Goal: Check status

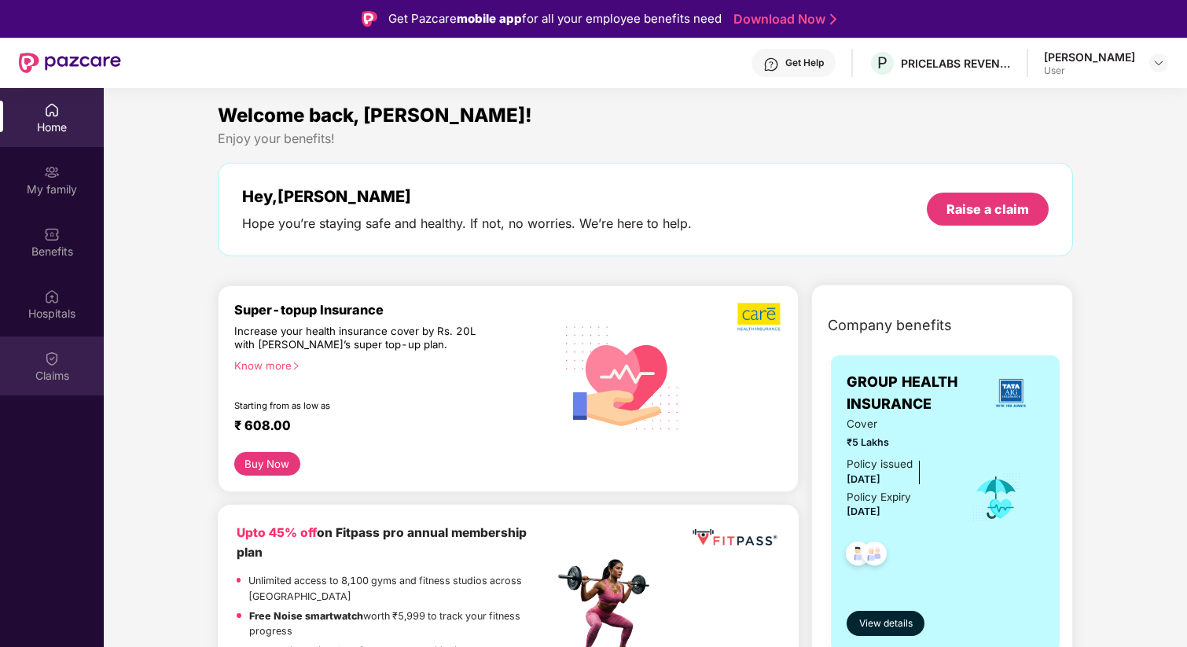
click at [79, 357] on div "Claims" at bounding box center [52, 365] width 104 height 59
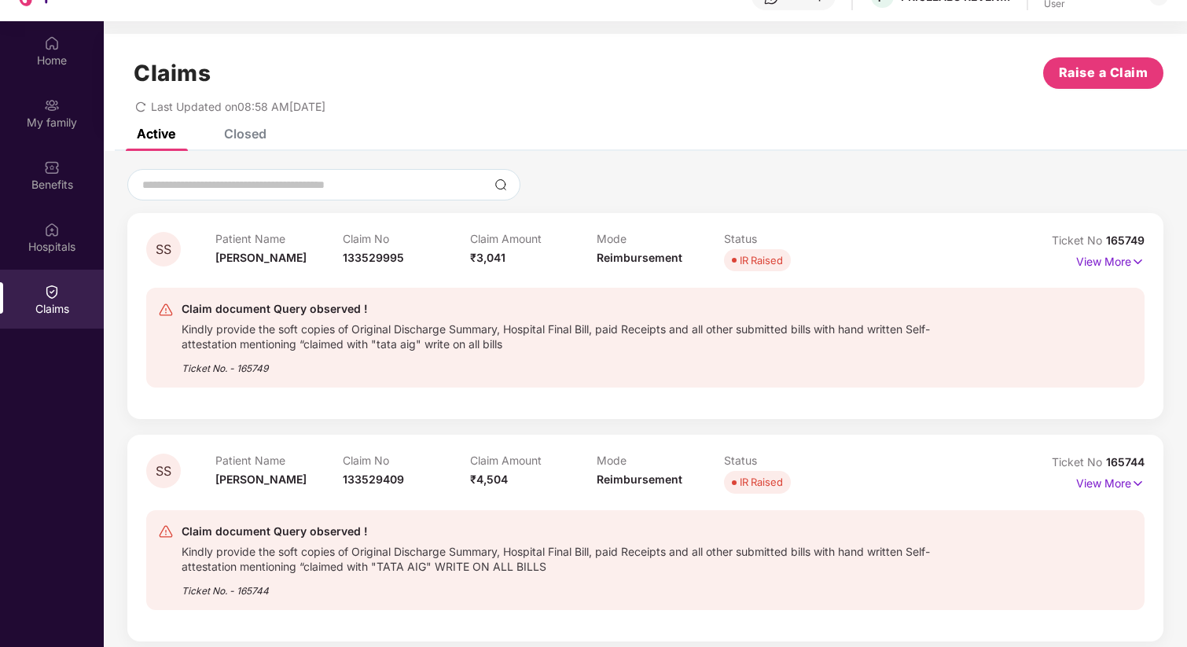
scroll to position [88, 0]
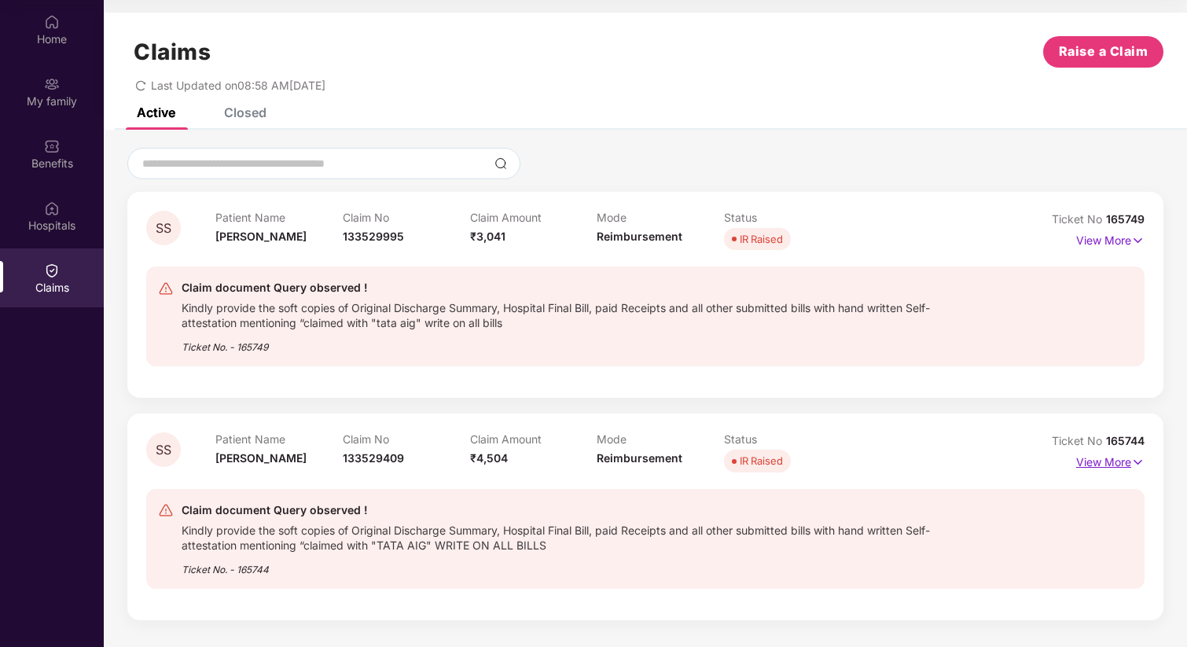
click at [1106, 473] on div "View More" at bounding box center [1110, 462] width 68 height 25
click at [1108, 462] on p "View More" at bounding box center [1110, 460] width 68 height 21
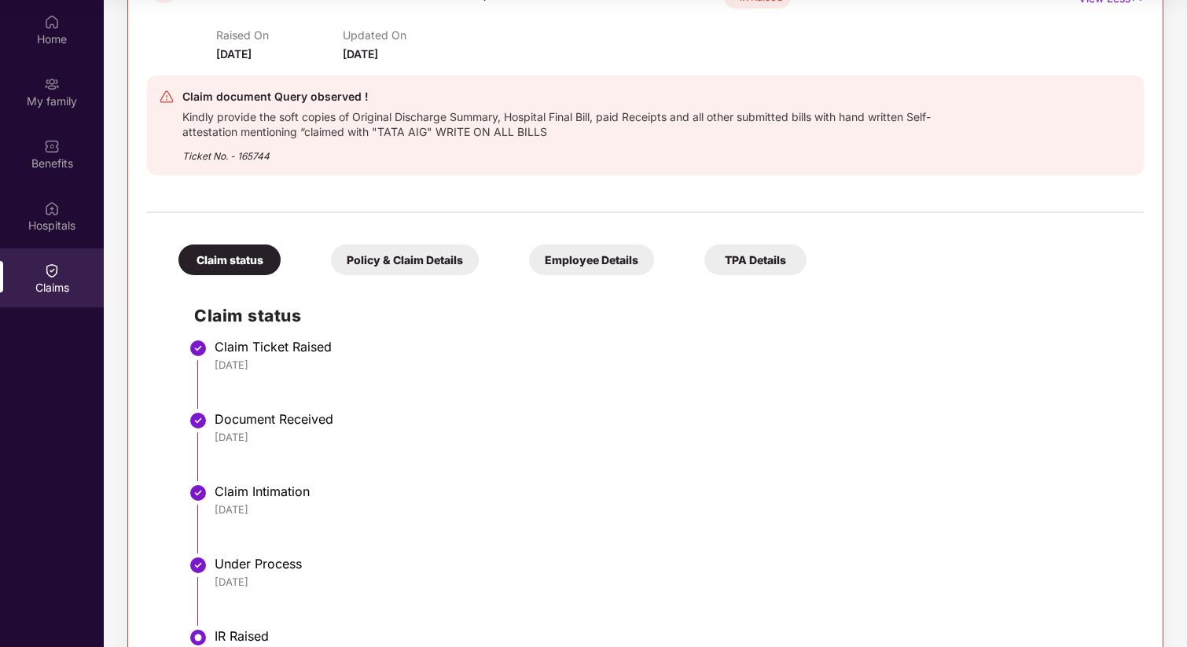
scroll to position [468, 0]
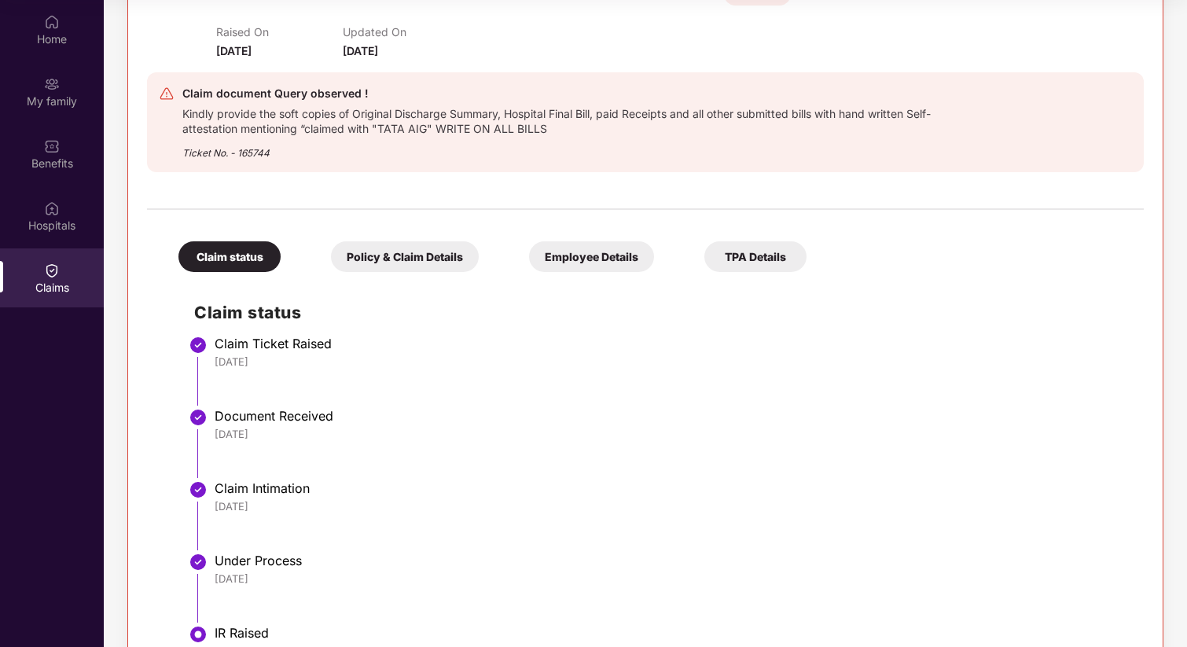
click at [391, 254] on div "Policy & Claim Details" at bounding box center [405, 256] width 148 height 31
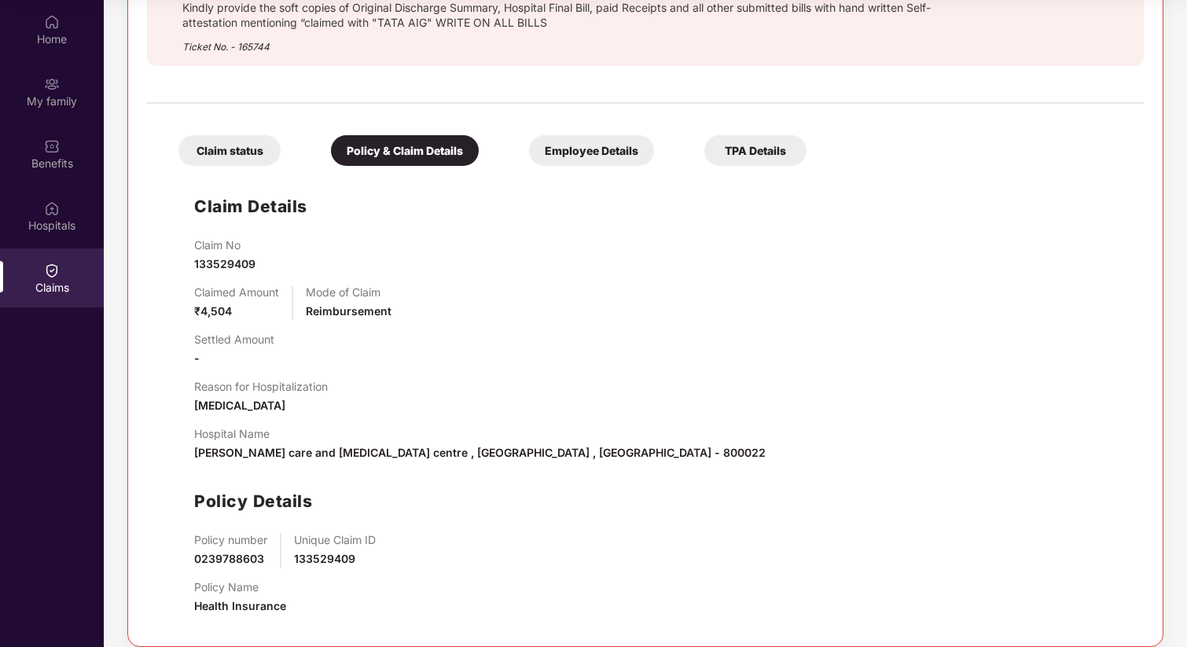
scroll to position [589, 0]
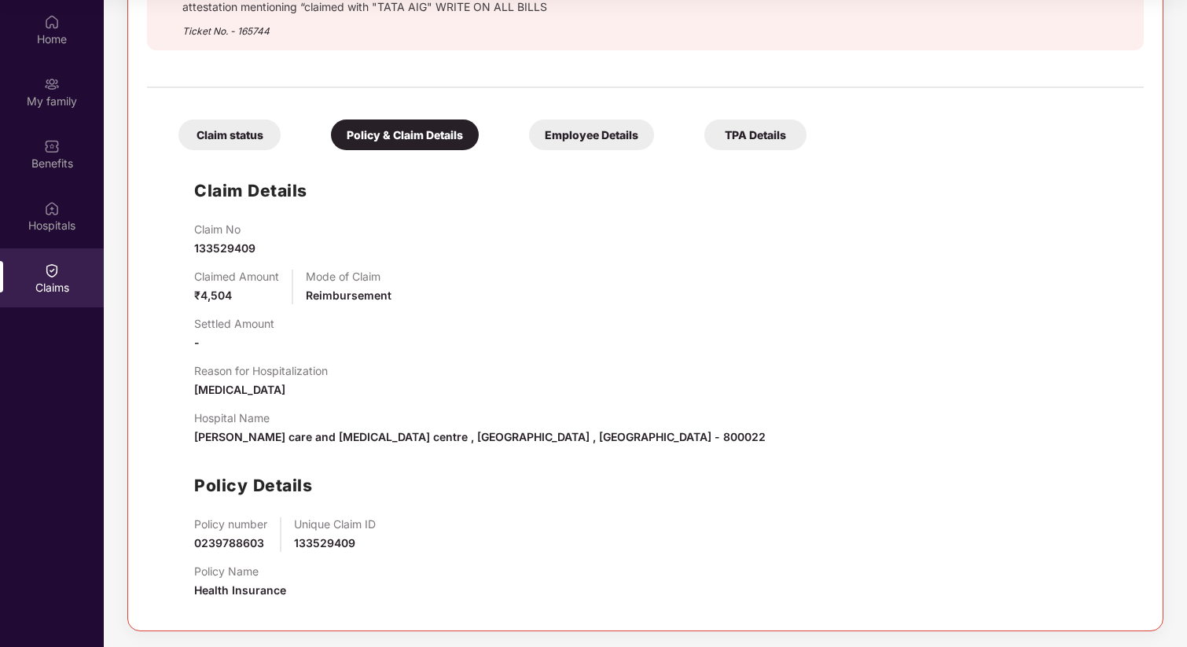
click at [554, 136] on div "Employee Details" at bounding box center [591, 134] width 125 height 31
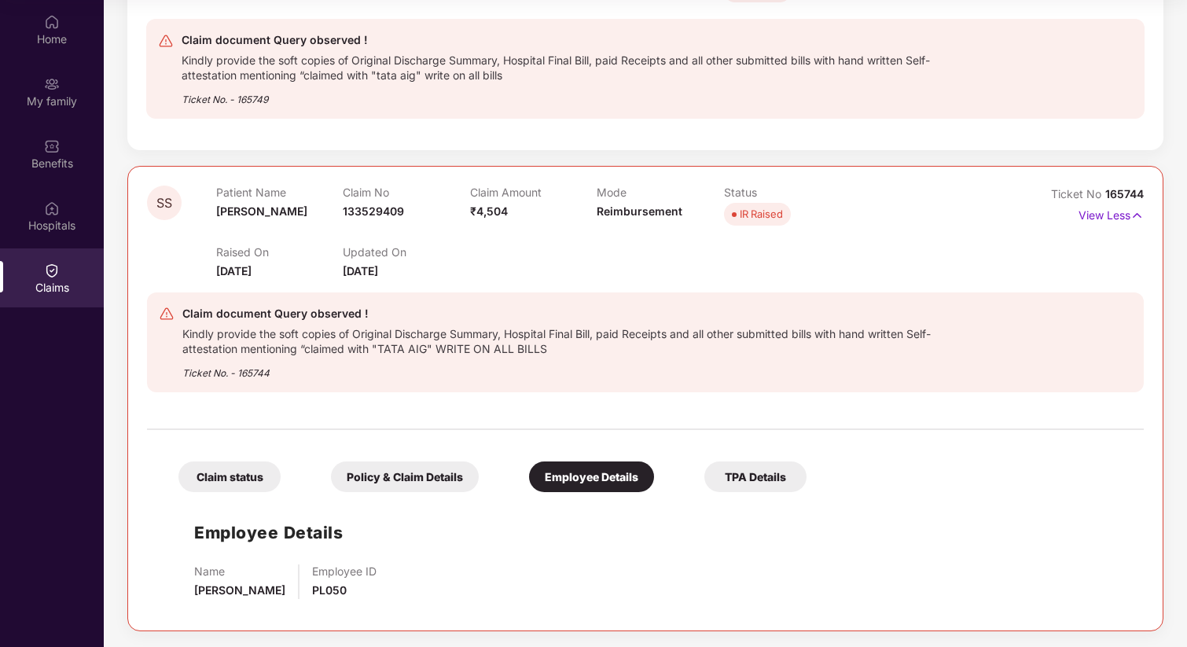
scroll to position [248, 0]
click at [752, 447] on div "Claim status Policy & Claim Details Employee Details TPA Details" at bounding box center [485, 469] width 644 height 46
click at [758, 475] on div "TPA Details" at bounding box center [755, 476] width 102 height 31
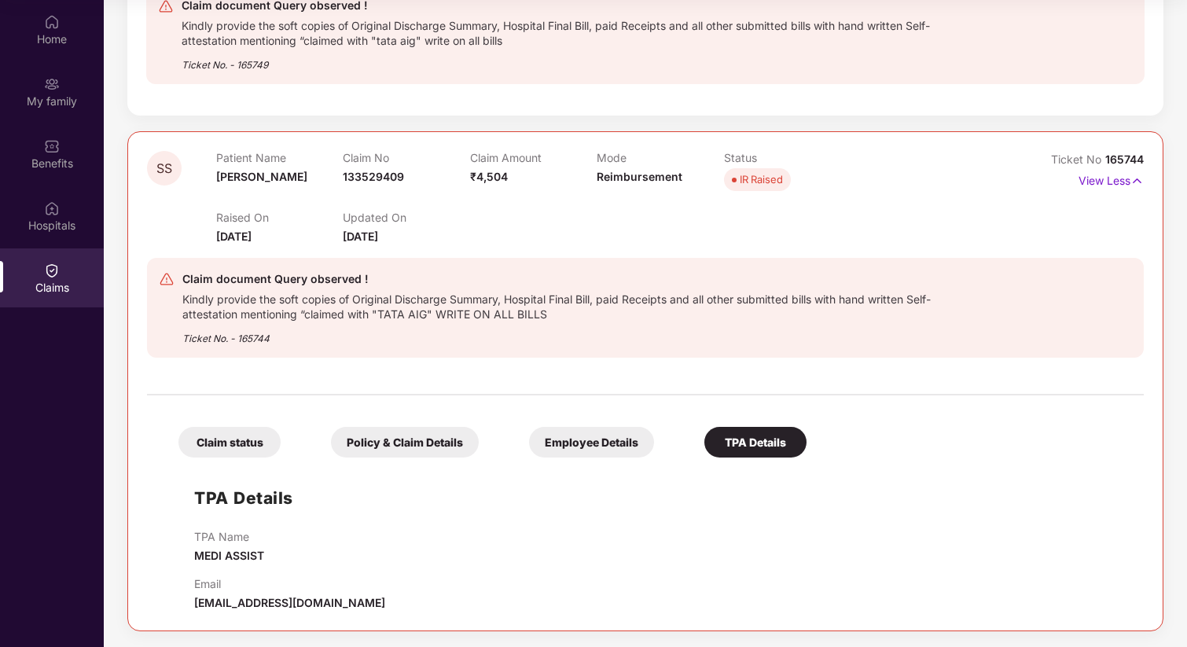
click at [406, 435] on div "Policy & Claim Details" at bounding box center [405, 442] width 148 height 31
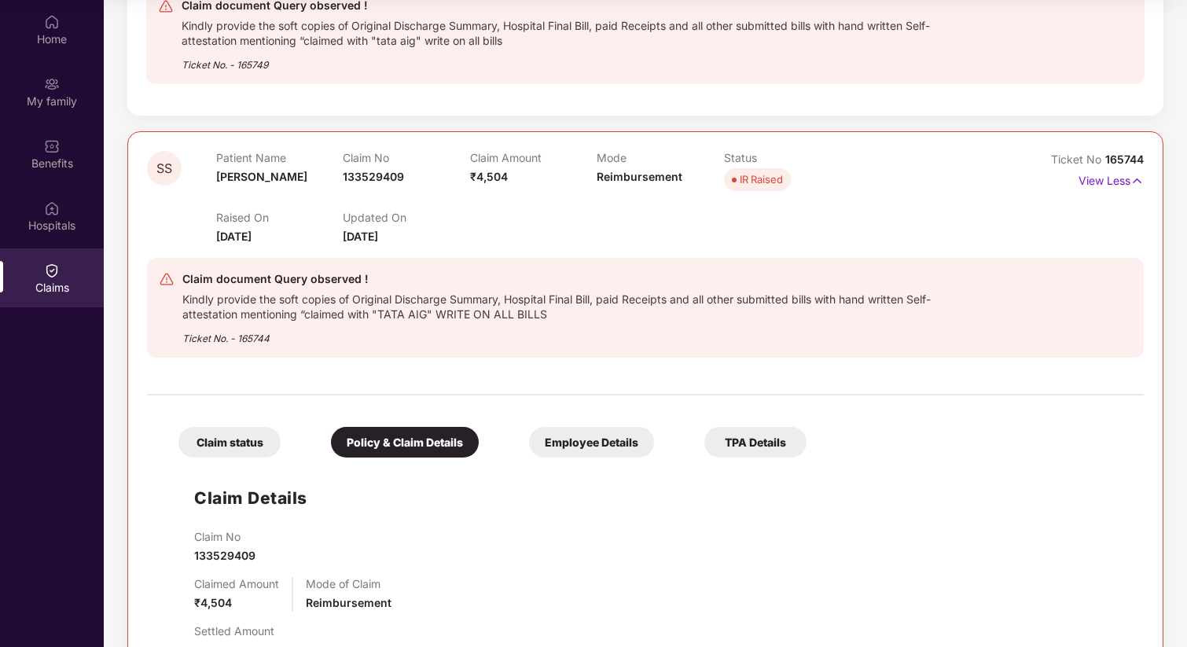
scroll to position [589, 0]
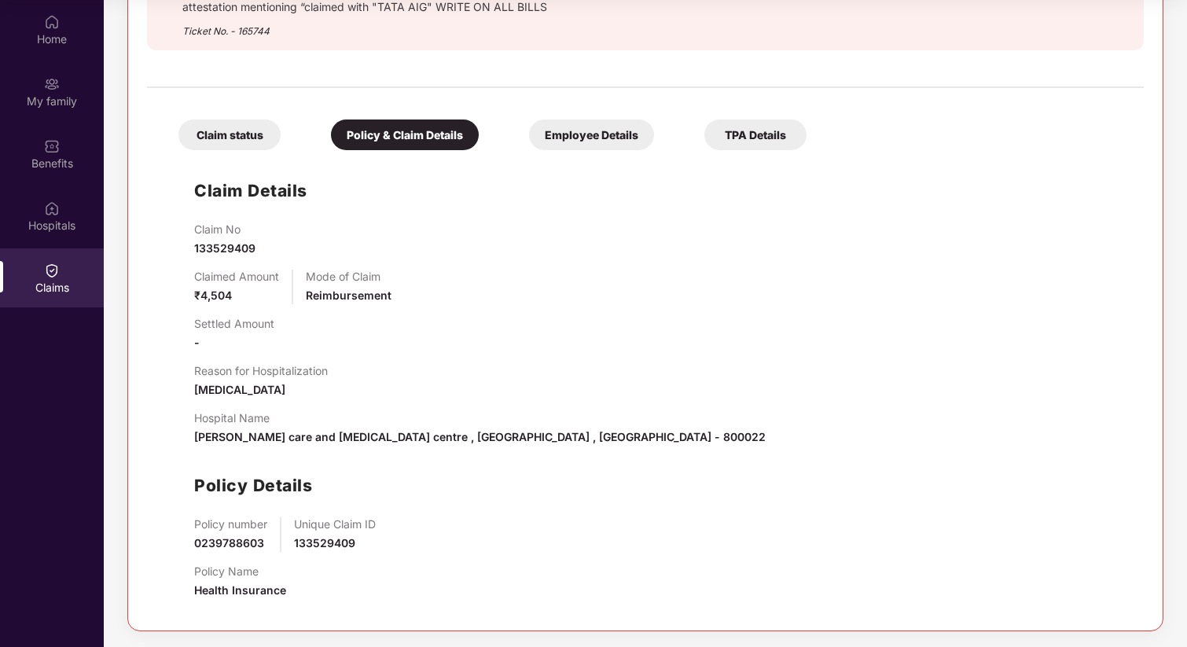
click at [243, 133] on div "Claim status" at bounding box center [229, 134] width 102 height 31
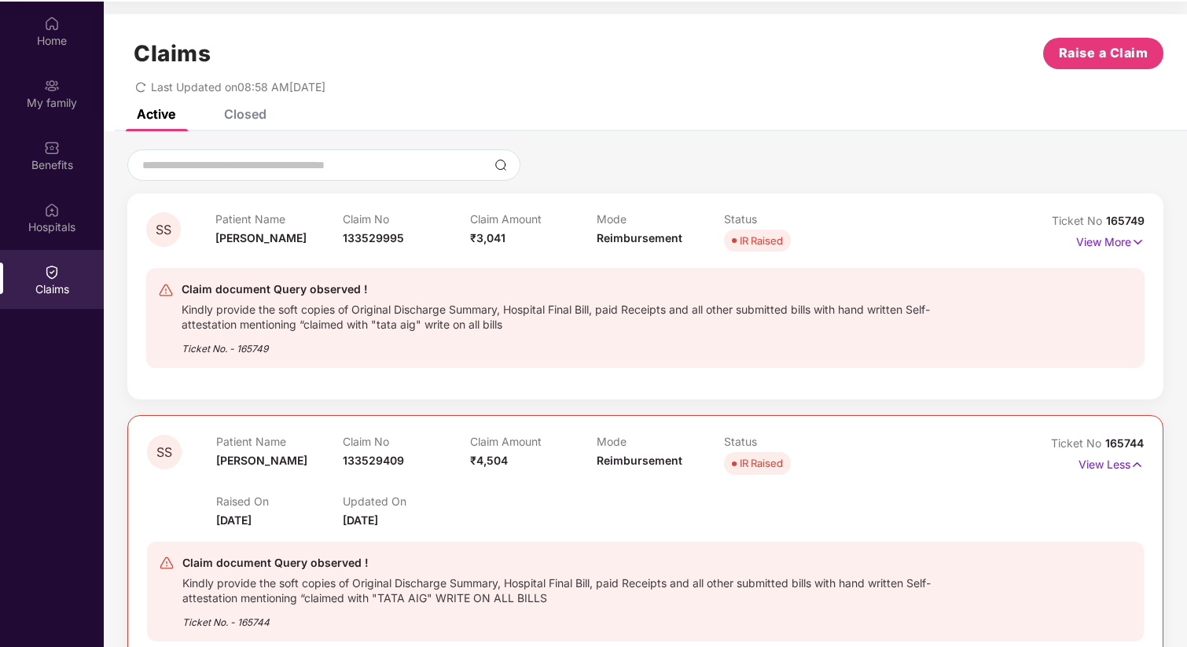
scroll to position [88, 0]
click at [501, 231] on span "₹3,041" at bounding box center [487, 235] width 35 height 13
click at [601, 255] on div "Claim document Query observed ! Kindly provide the soft copies of Original Disc…" at bounding box center [645, 316] width 998 height 125
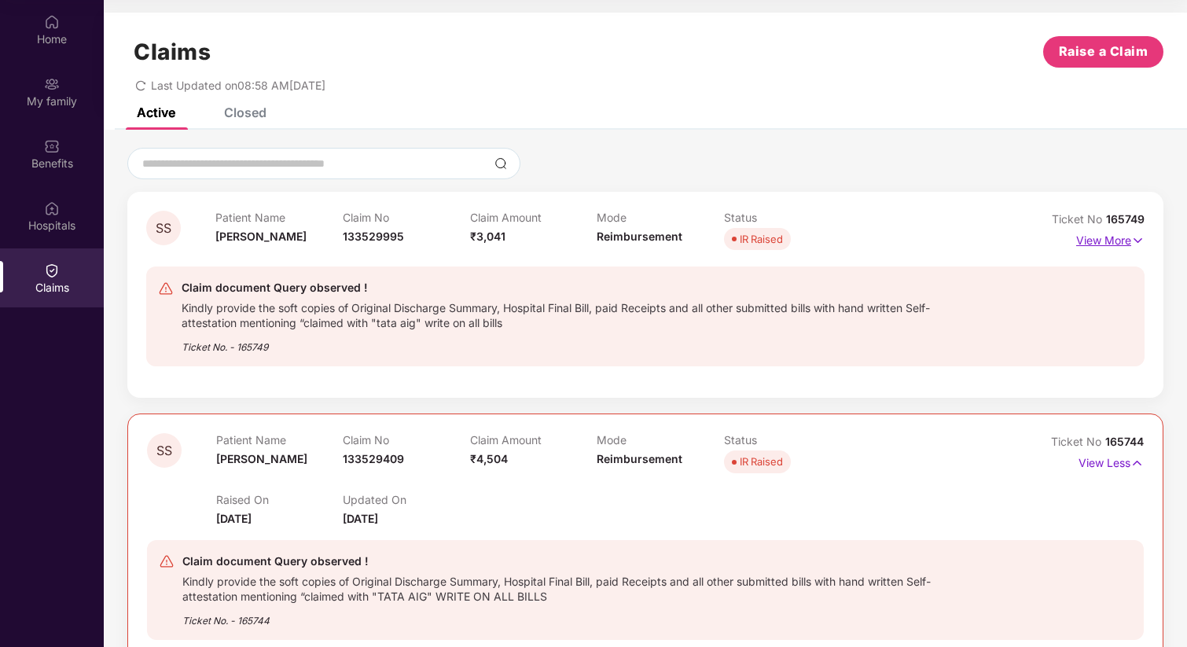
click at [1114, 236] on p "View More" at bounding box center [1110, 238] width 68 height 21
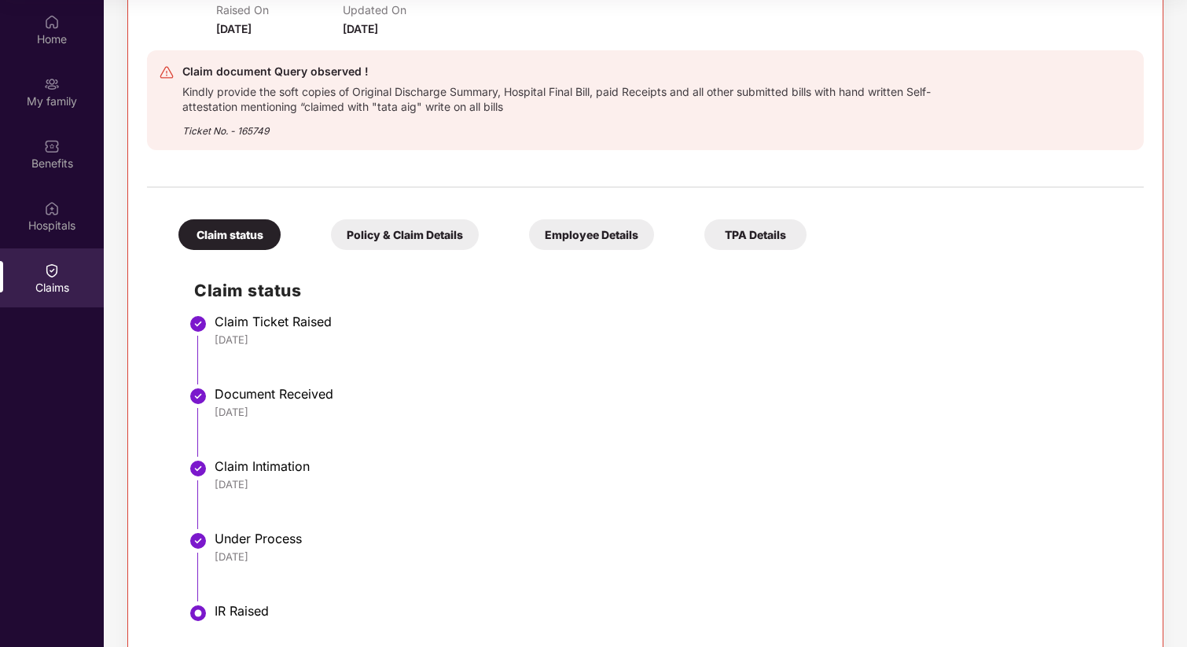
scroll to position [0, 0]
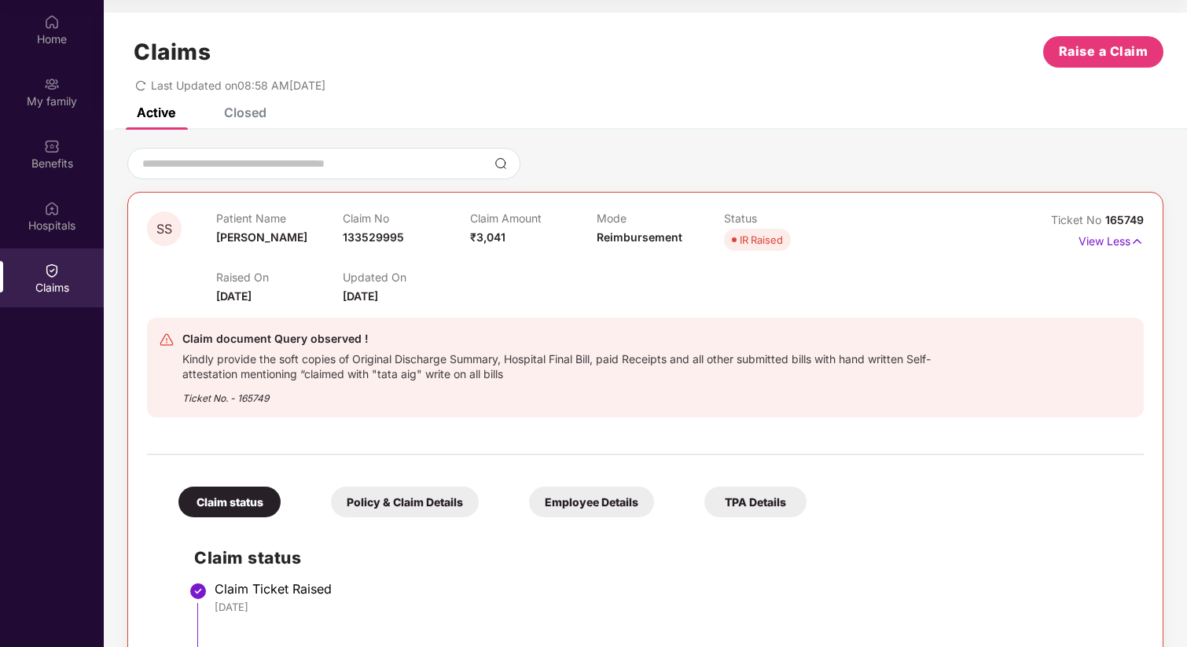
click at [258, 110] on div "Closed" at bounding box center [245, 113] width 42 height 16
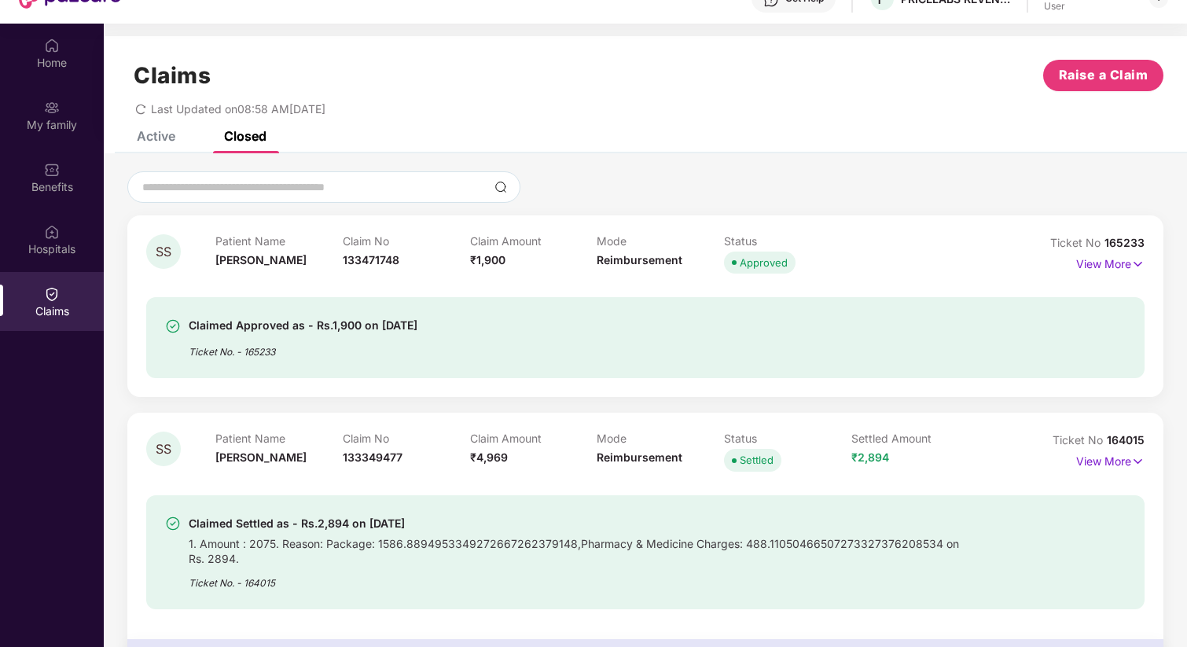
click at [157, 139] on div "Active" at bounding box center [156, 136] width 39 height 16
